Goal: Use online tool/utility: Use online tool/utility

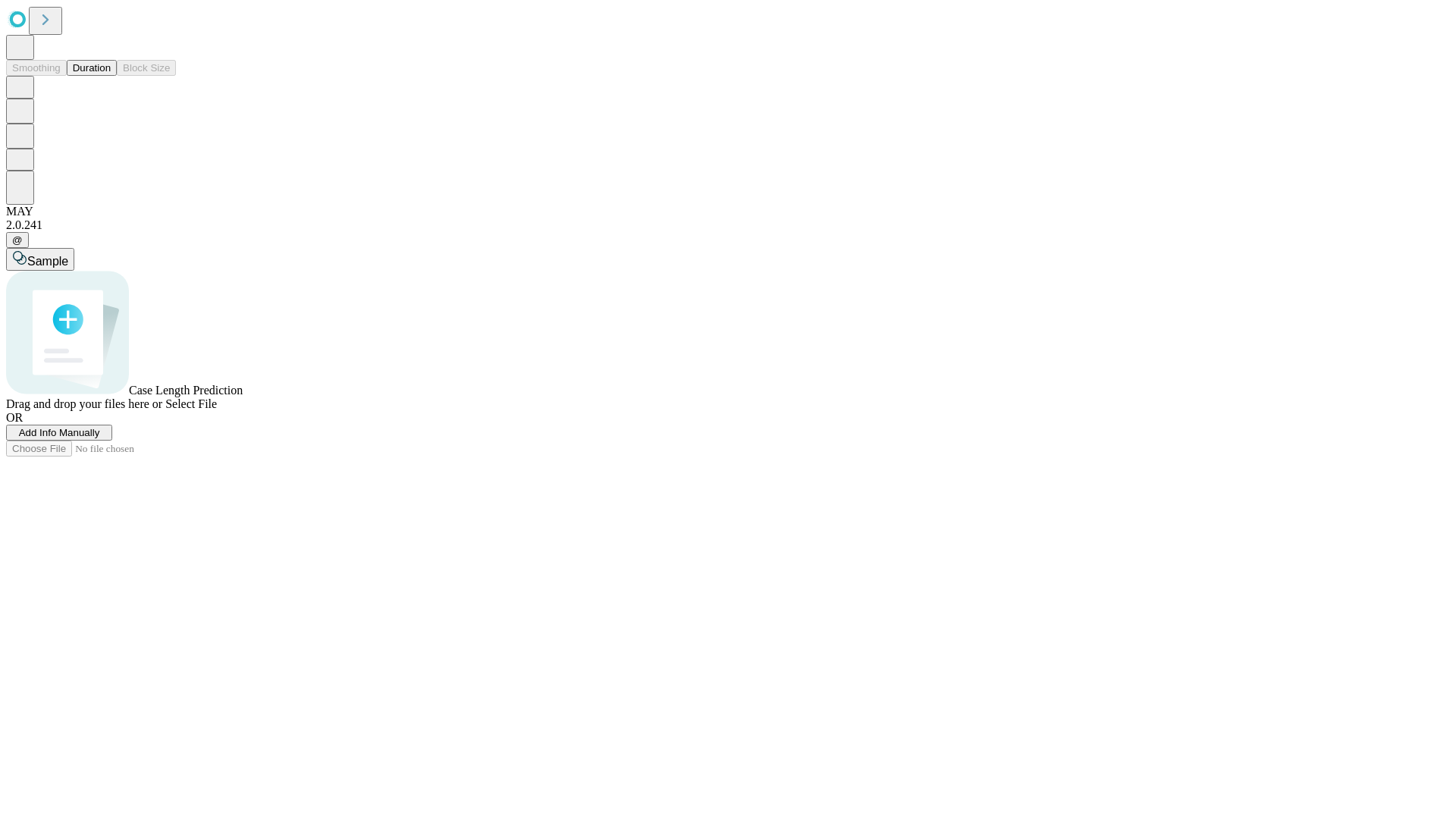
click at [111, 76] on button "Duration" at bounding box center [91, 68] width 50 height 16
click at [217, 410] on span "Select File" at bounding box center [191, 403] width 51 height 13
